Goal: Complete application form

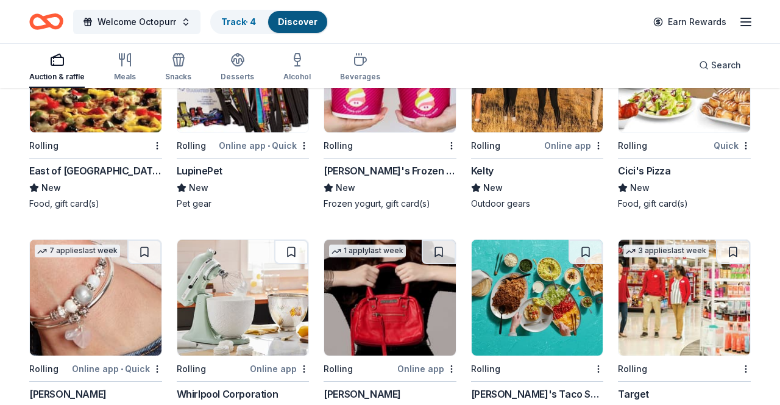
scroll to position [5001, 0]
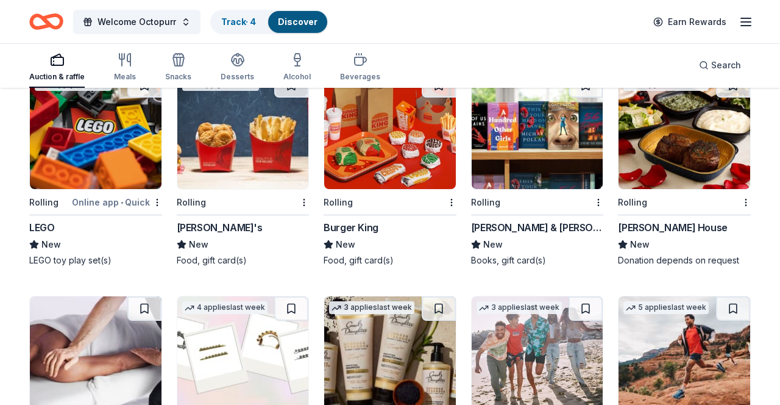
scroll to position [7392, 0]
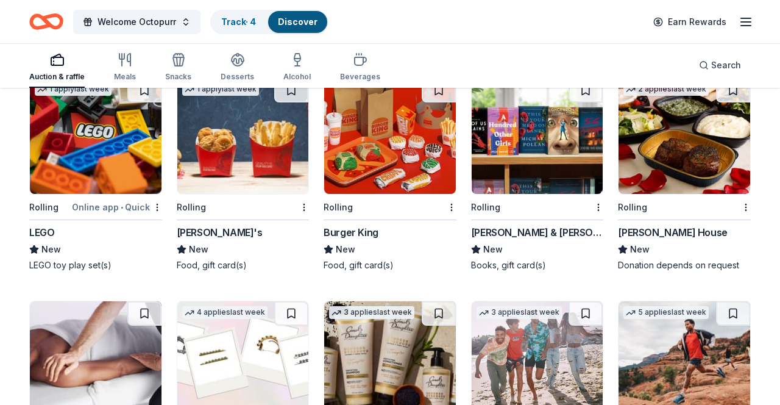
click at [76, 144] on img at bounding box center [96, 136] width 132 height 116
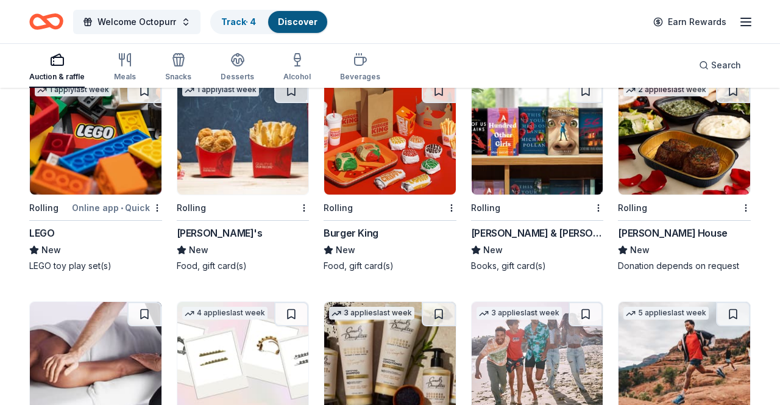
click at [595, 171] on img at bounding box center [538, 137] width 132 height 116
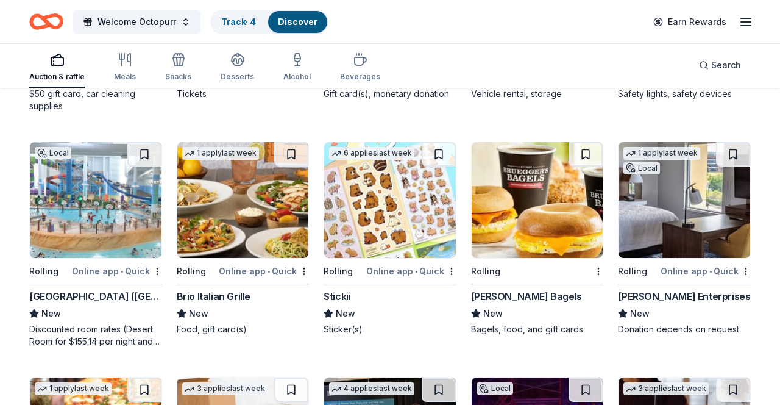
scroll to position [2901, 0]
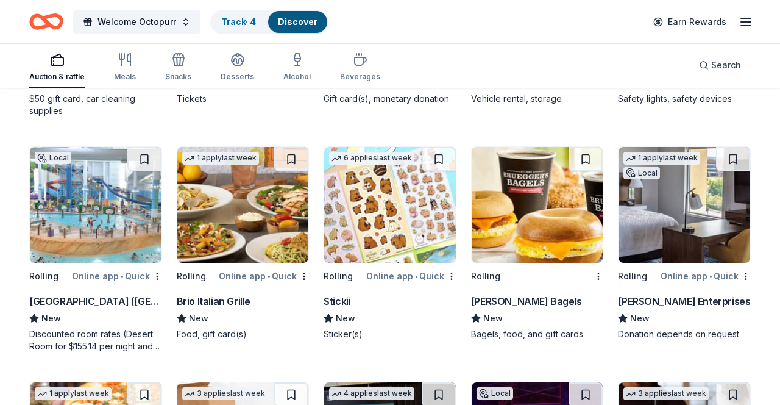
click at [230, 25] on link "Track · 4" at bounding box center [238, 21] width 35 height 10
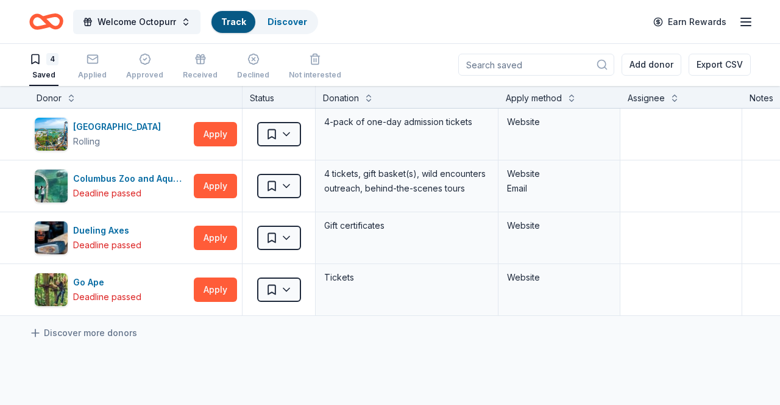
scroll to position [40, 0]
click at [236, 24] on link "Track" at bounding box center [233, 21] width 24 height 10
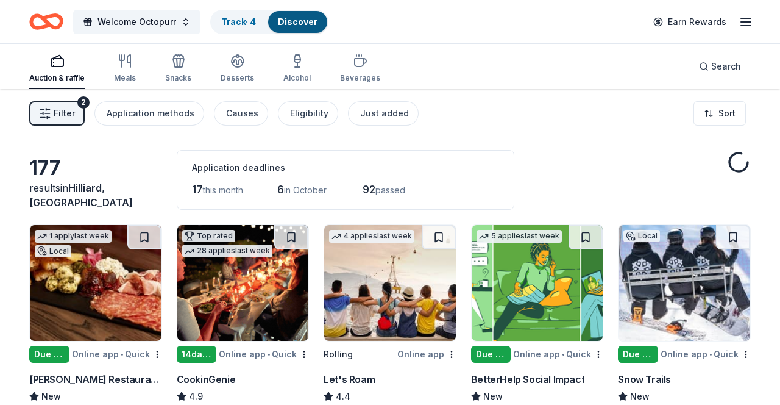
click at [229, 24] on link "Track · 4" at bounding box center [238, 21] width 35 height 10
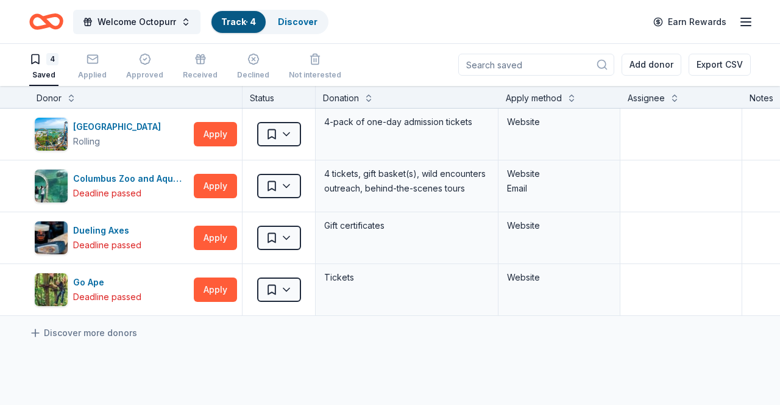
scroll to position [2, 0]
click at [123, 26] on span "Welcome Octopurr" at bounding box center [137, 22] width 79 height 15
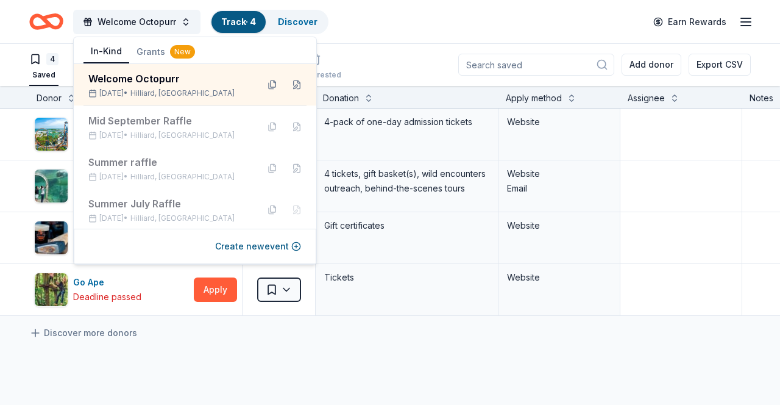
click at [116, 98] on div "Welcome Octopurr Oct 14, 2025 • Hilliard, OH" at bounding box center [195, 84] width 243 height 41
click at [62, 31] on icon "Home" at bounding box center [46, 21] width 34 height 29
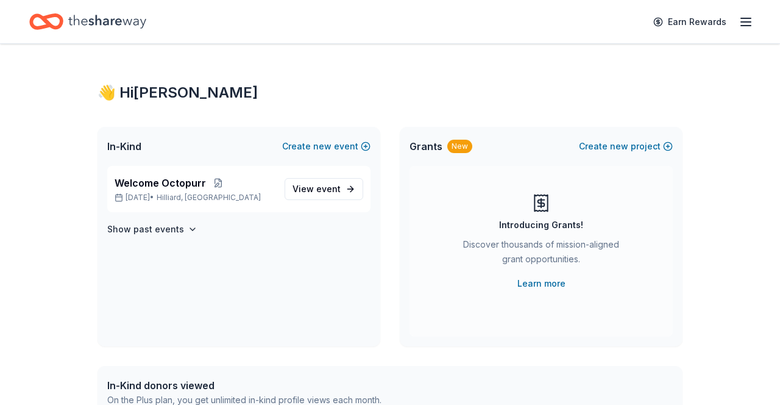
click at [316, 195] on span "View event" at bounding box center [317, 189] width 48 height 15
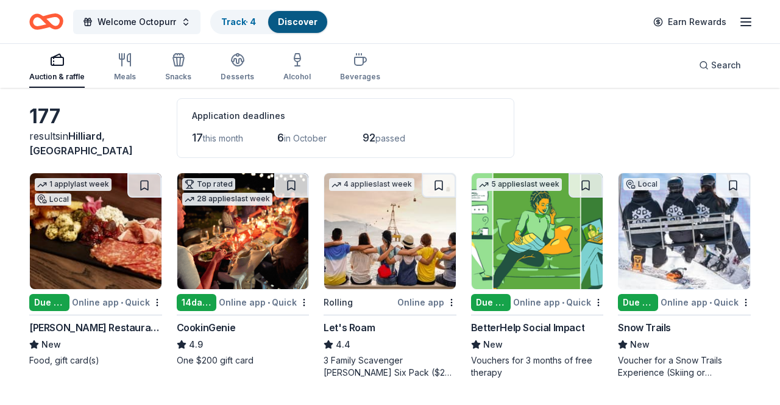
scroll to position [49, 0]
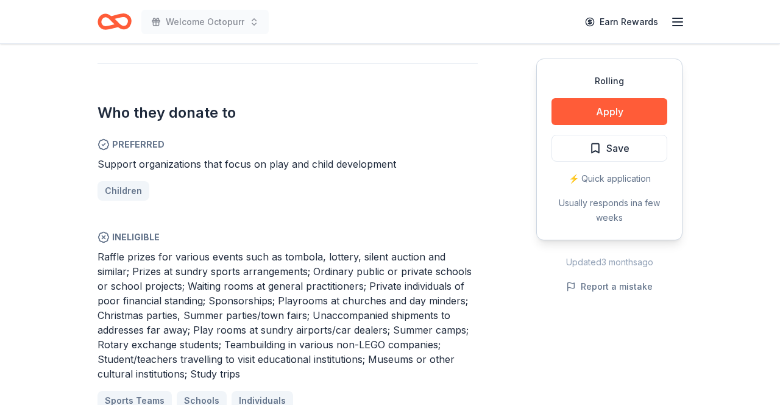
scroll to position [616, 0]
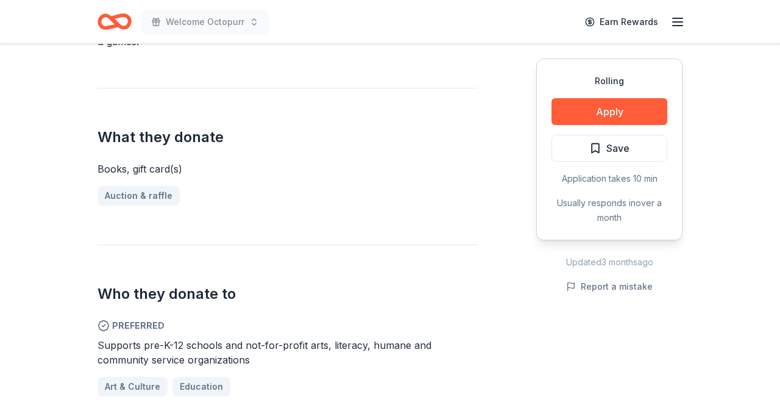
scroll to position [435, 0]
click at [648, 109] on button "Apply" at bounding box center [610, 111] width 116 height 27
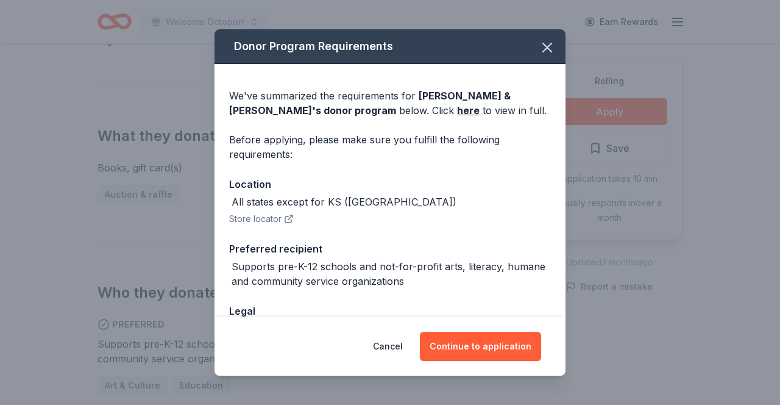
click at [469, 361] on button "Continue to application" at bounding box center [480, 346] width 121 height 29
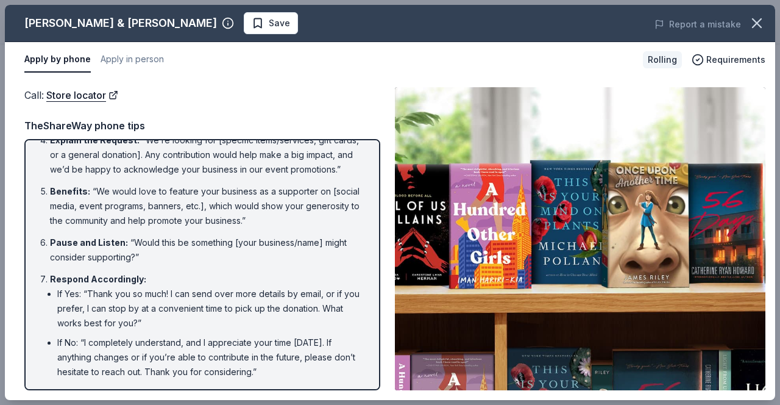
scroll to position [183, 0]
